Goal: Transaction & Acquisition: Purchase product/service

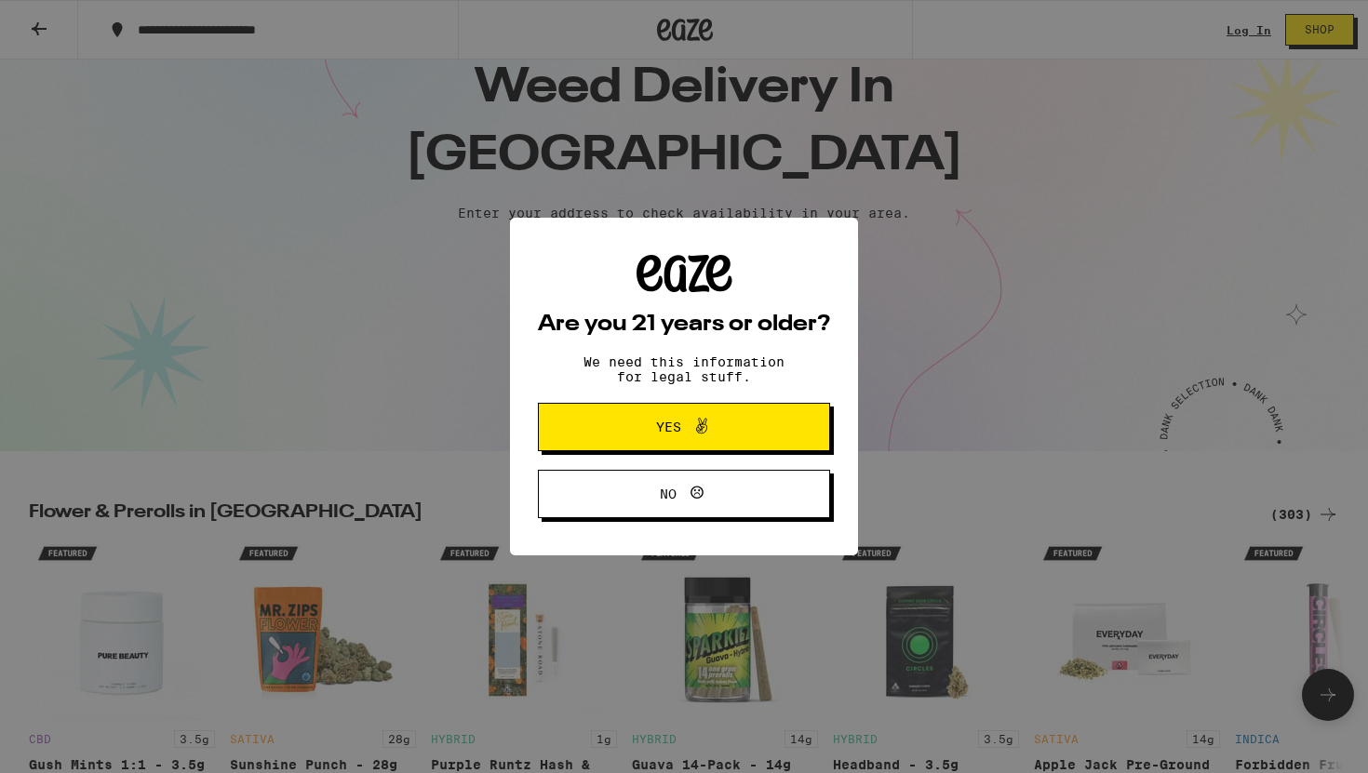
scroll to position [80, 0]
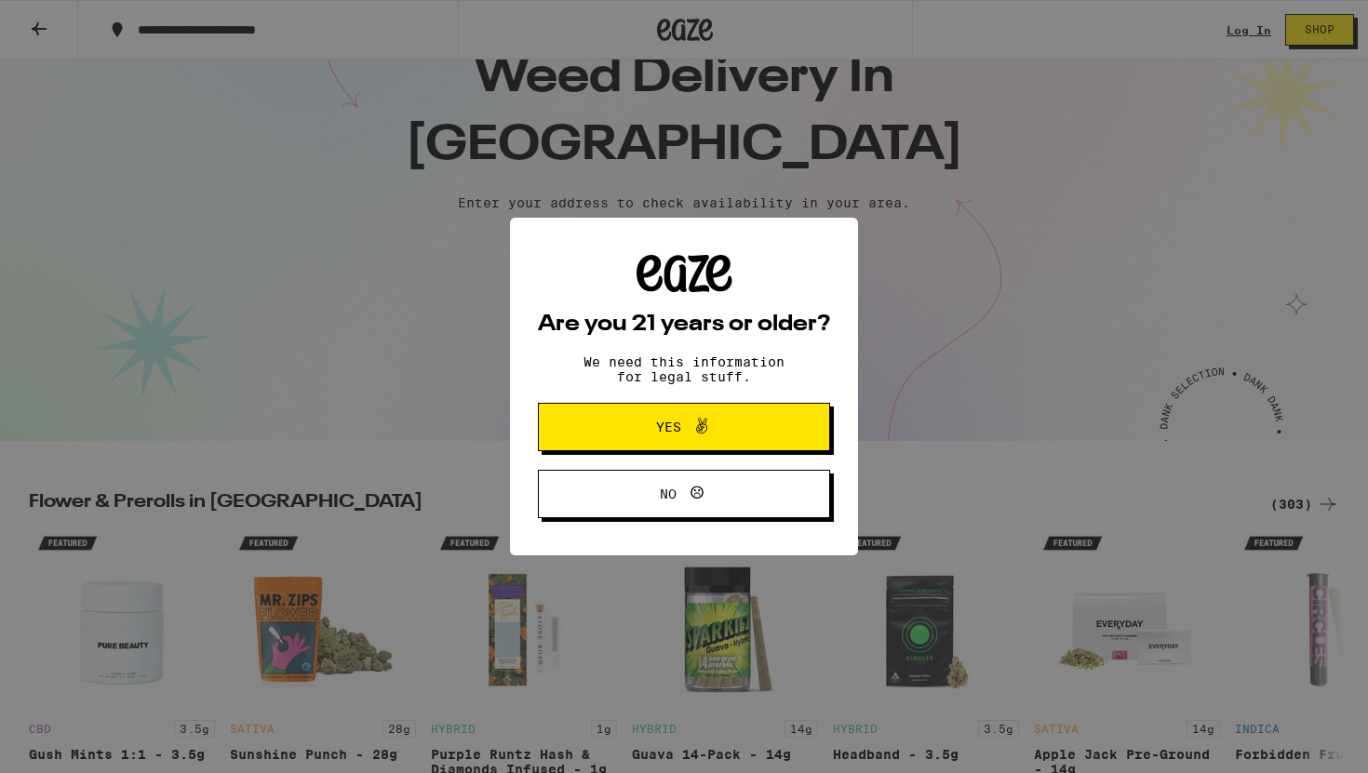
click at [676, 426] on span "Yes" at bounding box center [668, 427] width 25 height 13
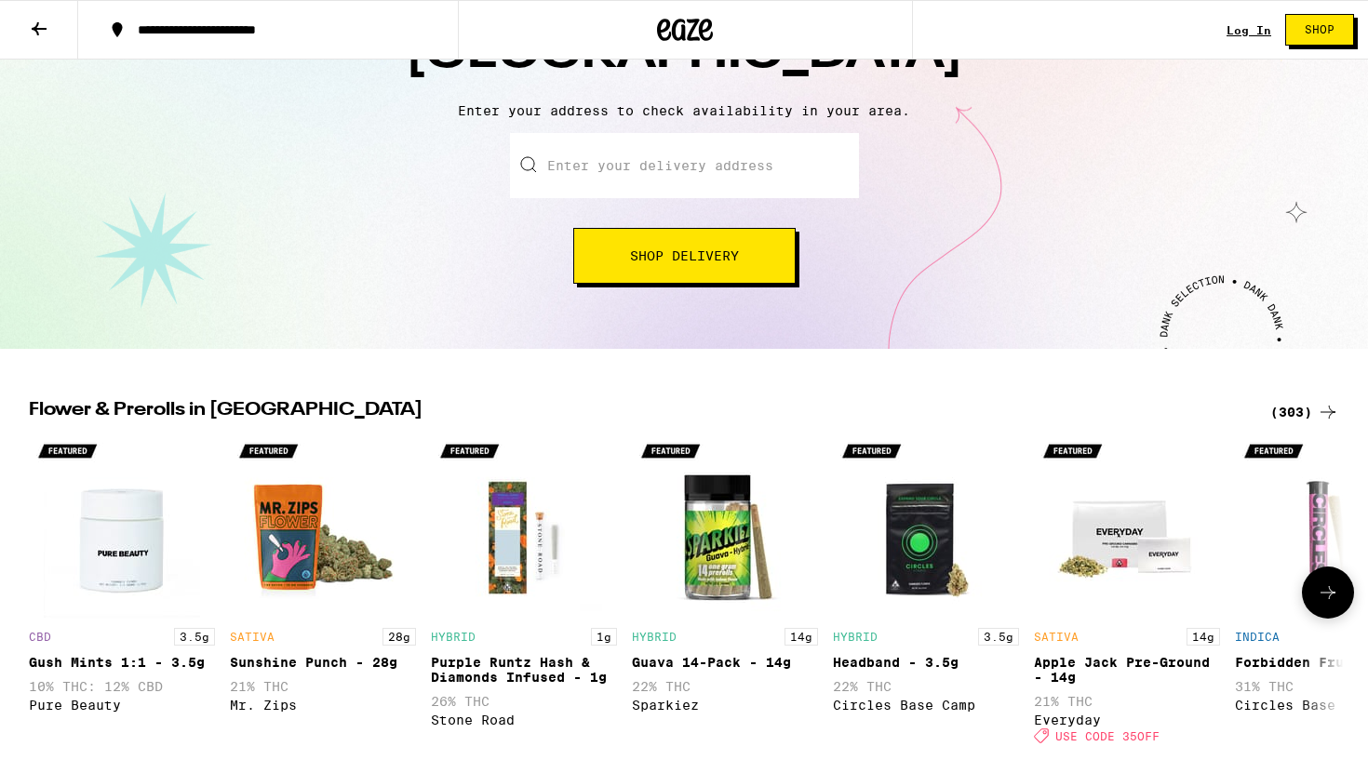
scroll to position [156, 0]
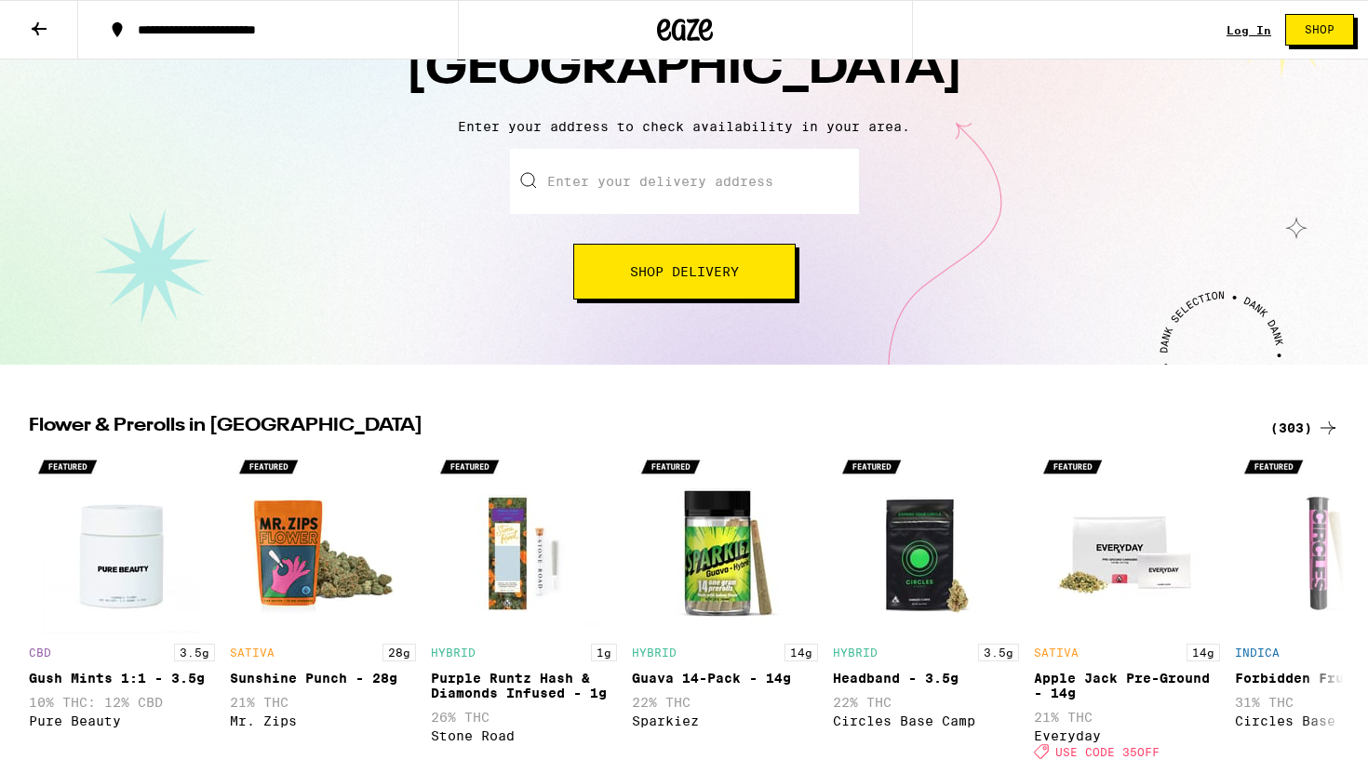
click at [656, 189] on input "Enter your delivery address" at bounding box center [684, 181] width 349 height 65
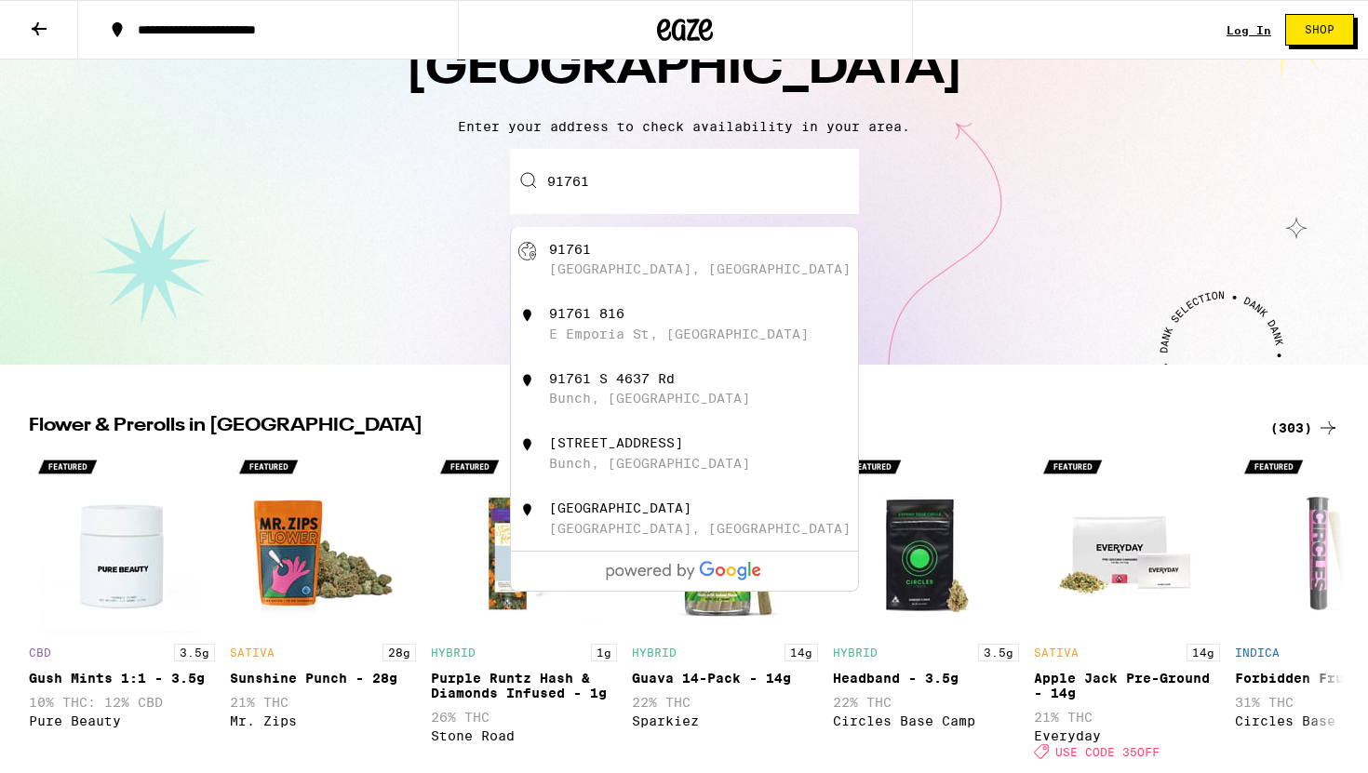
click at [634, 268] on div "[GEOGRAPHIC_DATA], [GEOGRAPHIC_DATA]" at bounding box center [699, 268] width 301 height 15
type input "[GEOGRAPHIC_DATA]"
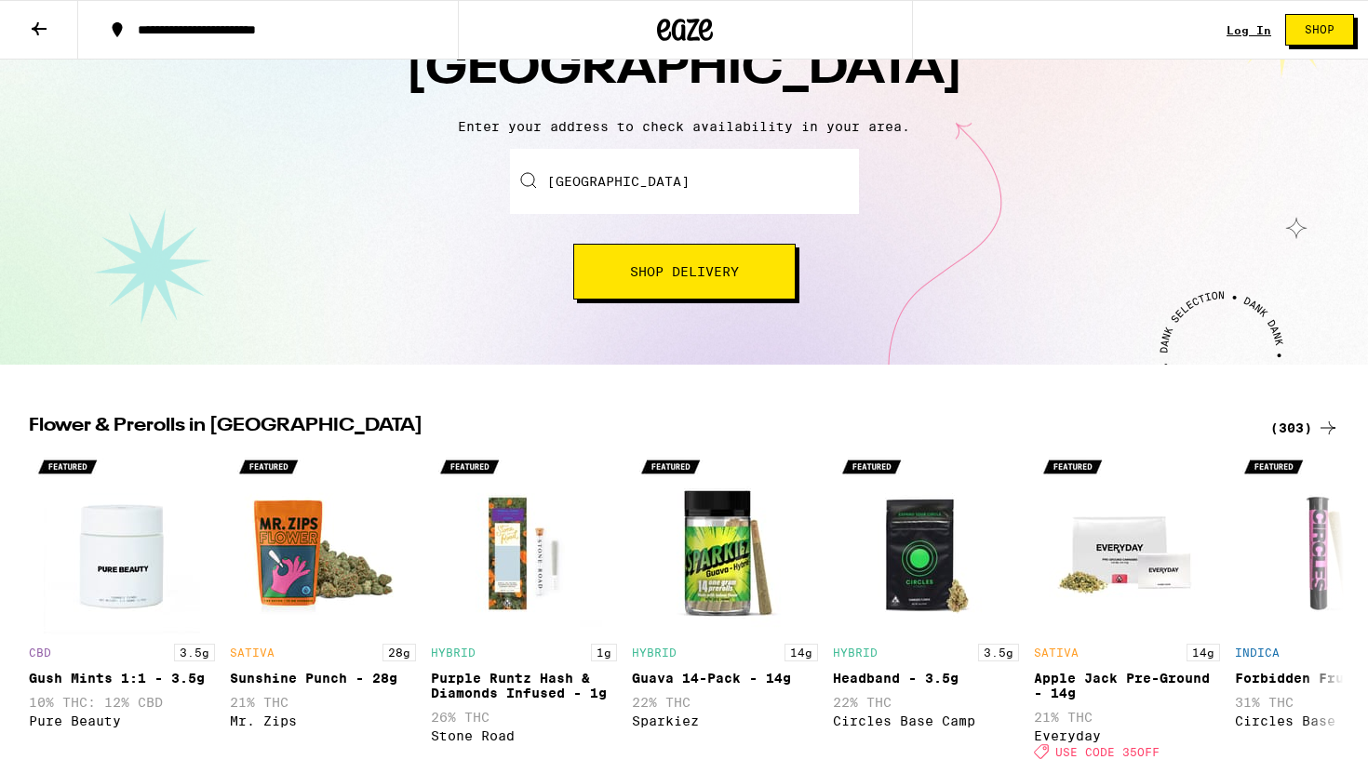
scroll to position [216, 0]
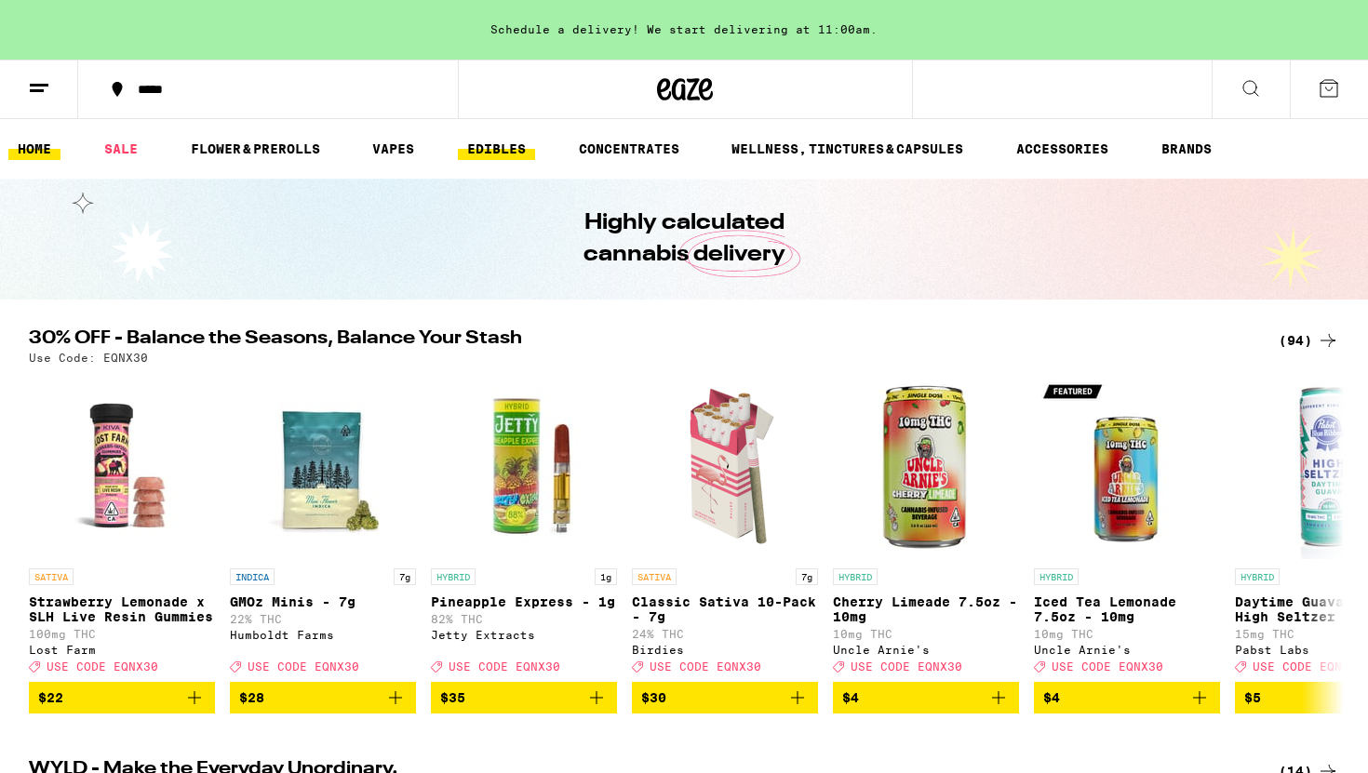
click at [502, 152] on link "EDIBLES" at bounding box center [496, 149] width 77 height 22
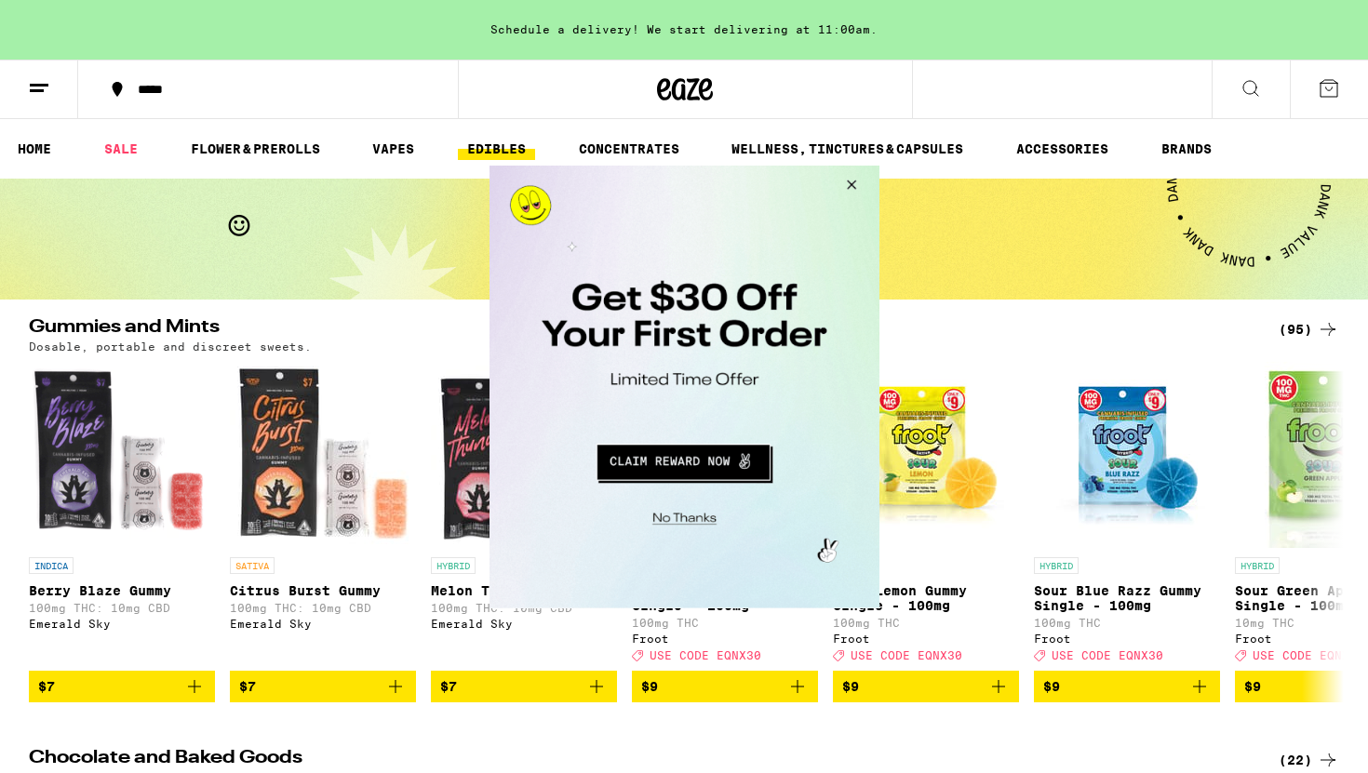
click at [856, 184] on button "Close Modal" at bounding box center [847, 187] width 50 height 45
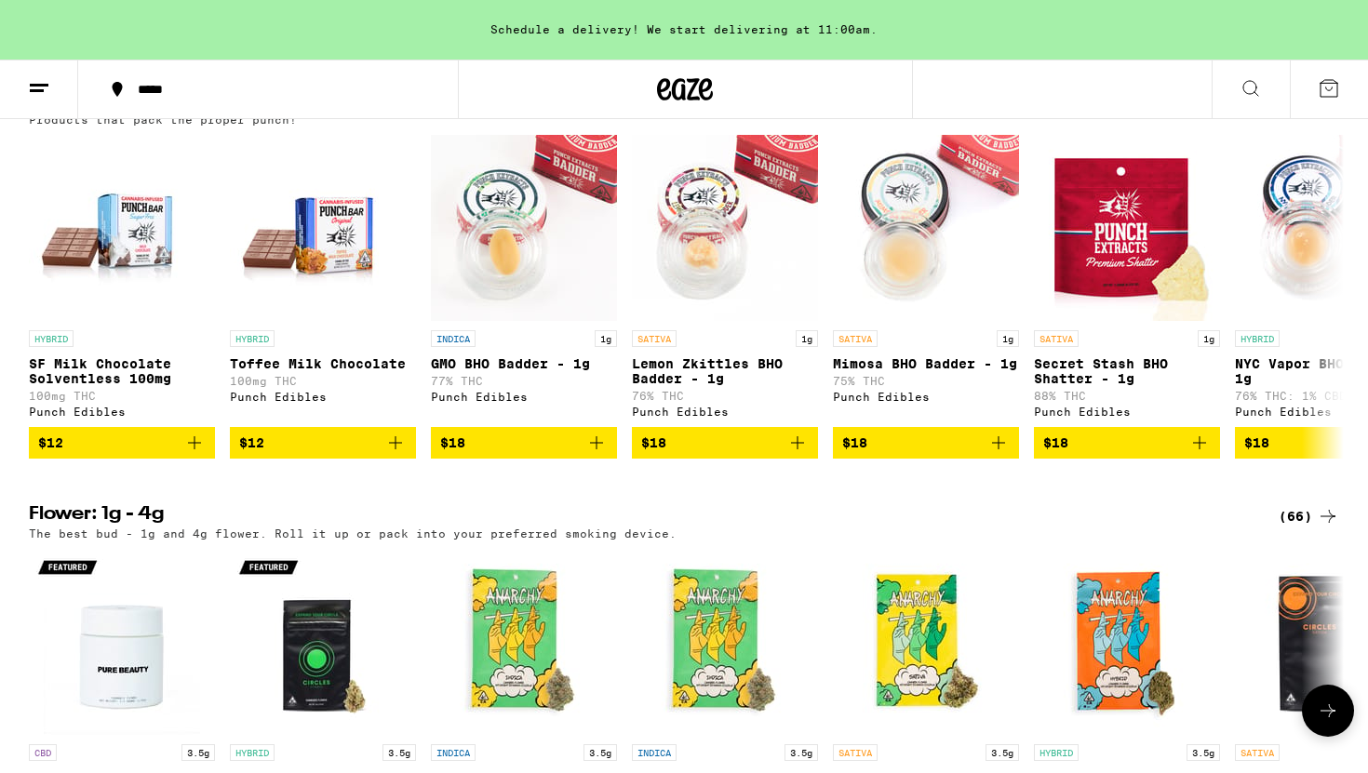
scroll to position [1085, 0]
